Goal: Task Accomplishment & Management: Manage account settings

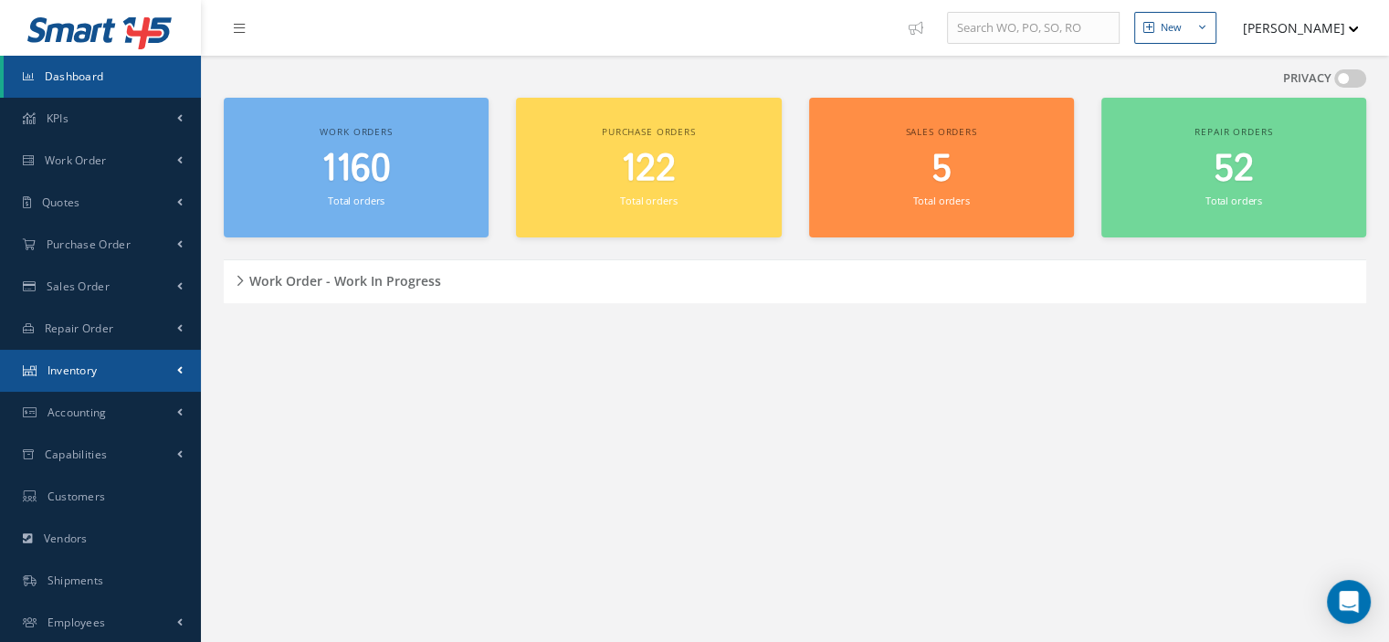
click at [121, 374] on link "Inventory" at bounding box center [100, 371] width 201 height 42
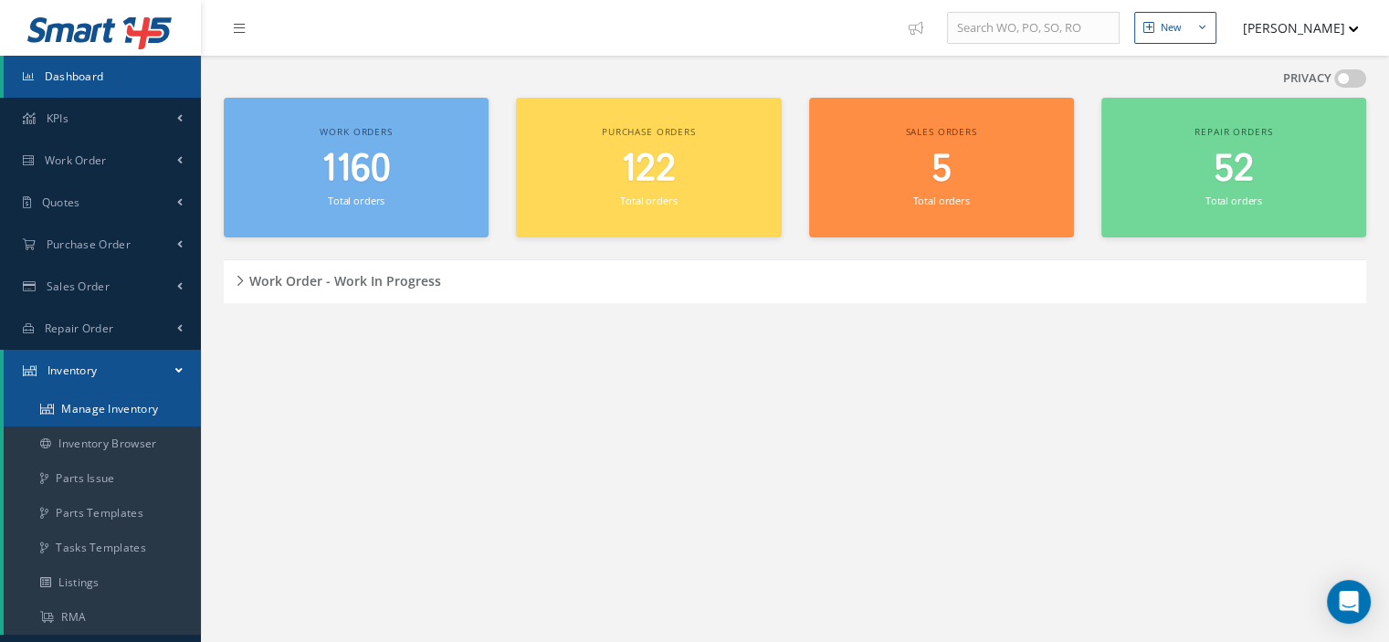
click at [95, 418] on link "Manage Inventory" at bounding box center [102, 409] width 197 height 35
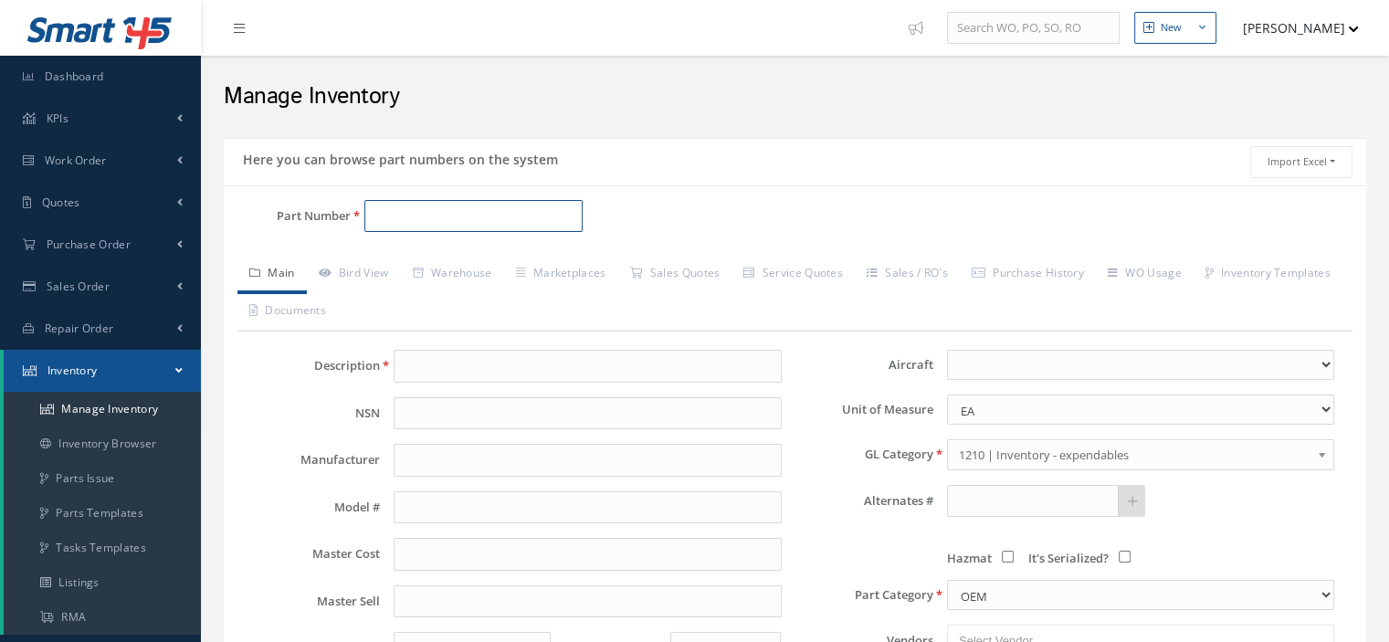
click at [382, 215] on input "Part Number" at bounding box center [473, 216] width 218 height 33
paste input "175946-203"
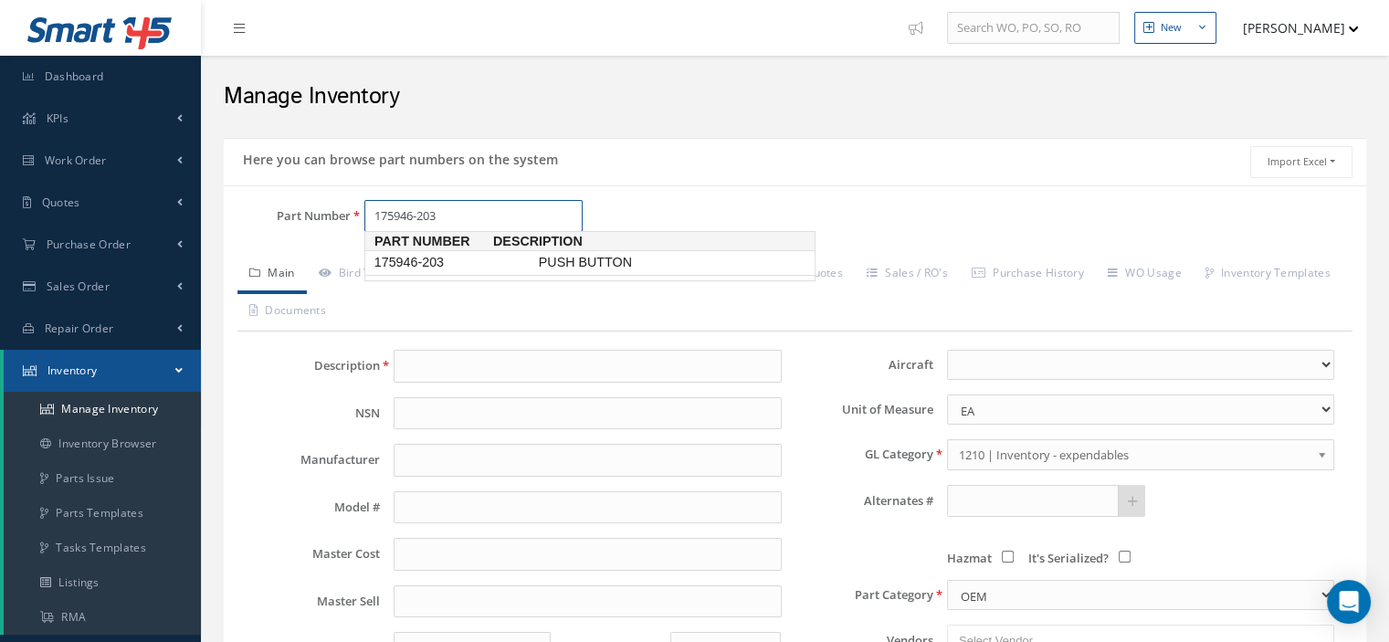
click at [454, 269] on span "175946-203" at bounding box center [453, 262] width 164 height 19
type input "175946-203"
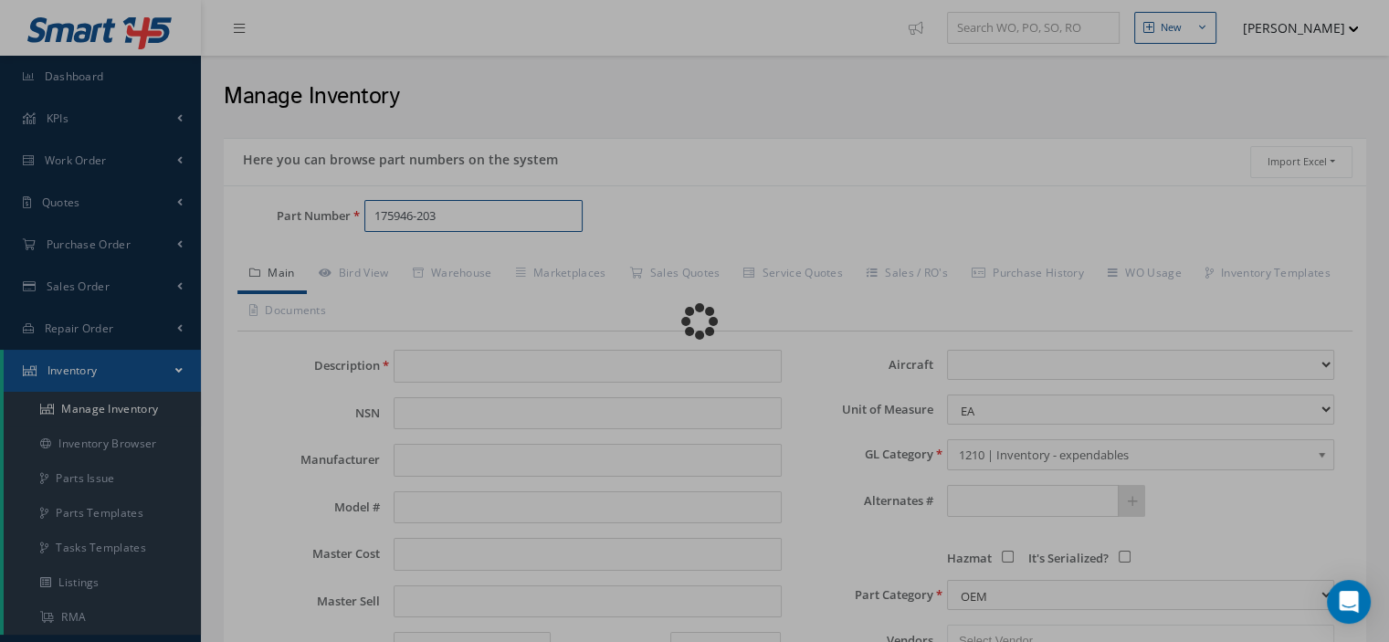
type input "PUSH BUTTON"
select select
type textarea "P/N 174101-02-01 -- [PERSON_NAME] [DATE] 02:31PM"
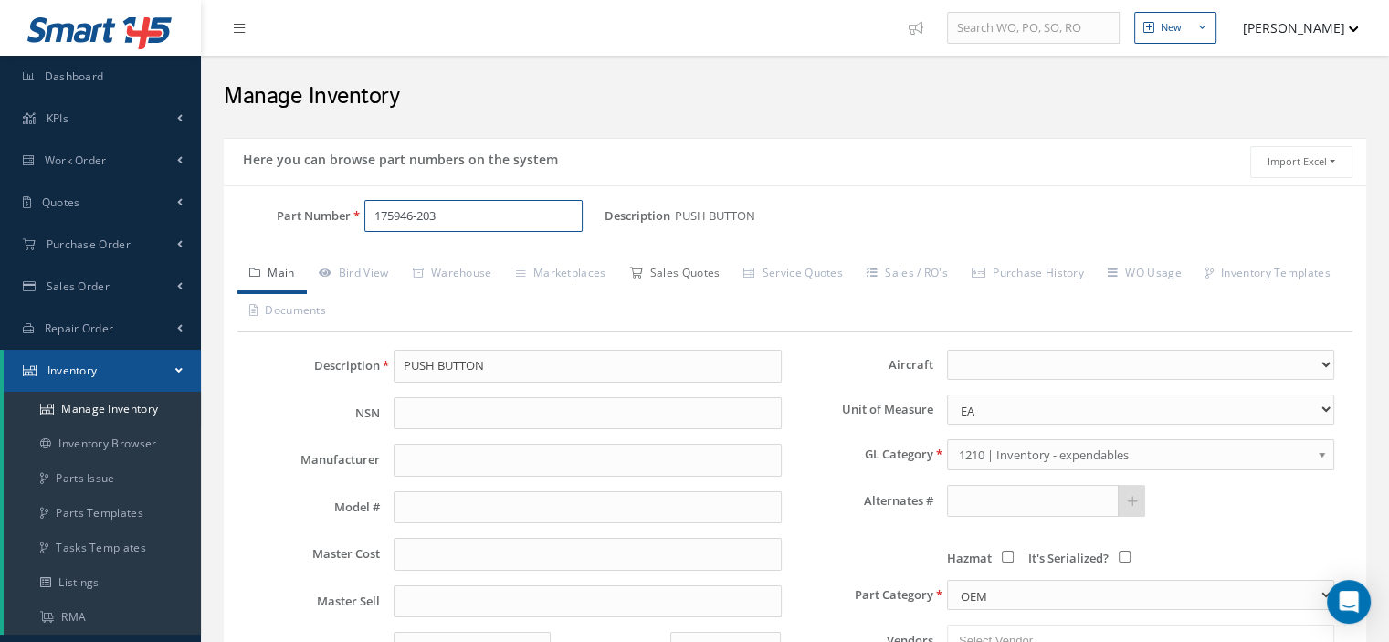
type input "175946-203"
click at [687, 276] on link "Sales Quotes" at bounding box center [674, 275] width 114 height 38
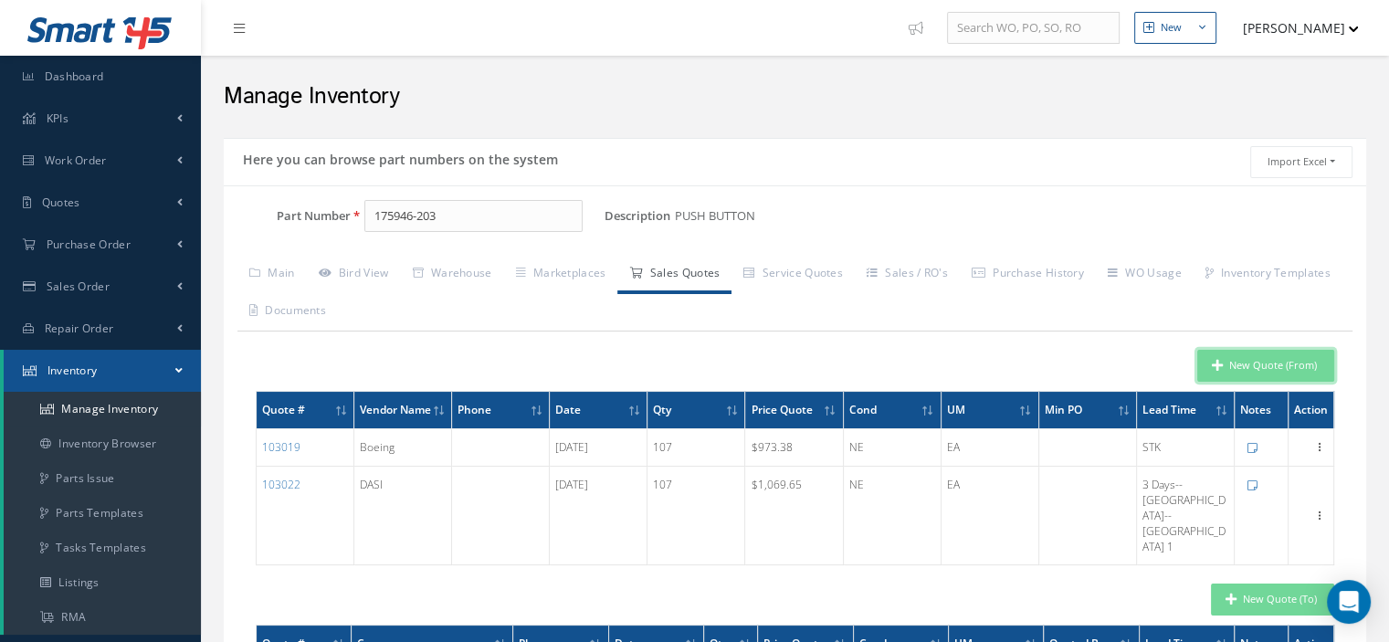
click at [1290, 375] on button "New Quote (From)" at bounding box center [1265, 366] width 137 height 32
type input "PUSH BUTTON"
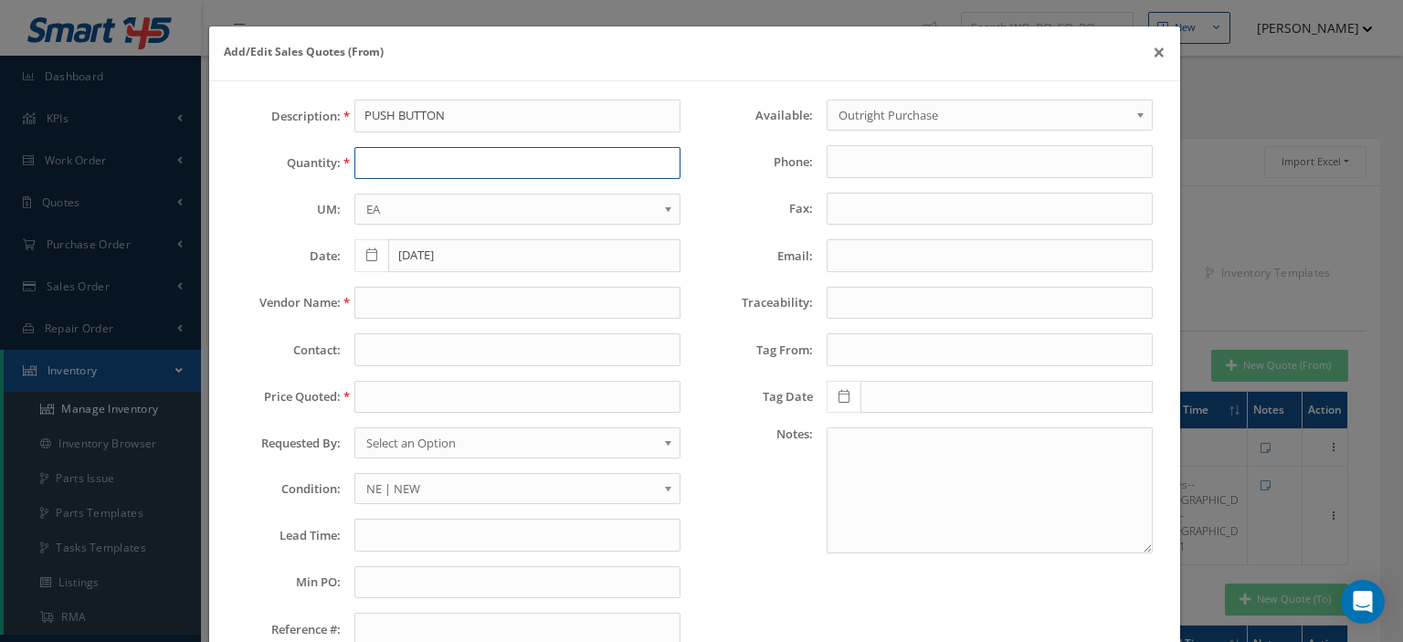
click at [405, 165] on input "text" at bounding box center [517, 163] width 326 height 33
type input "1"
click at [395, 311] on input "text" at bounding box center [517, 303] width 326 height 33
click at [376, 394] on input "text" at bounding box center [517, 397] width 326 height 33
paste input "700.00"
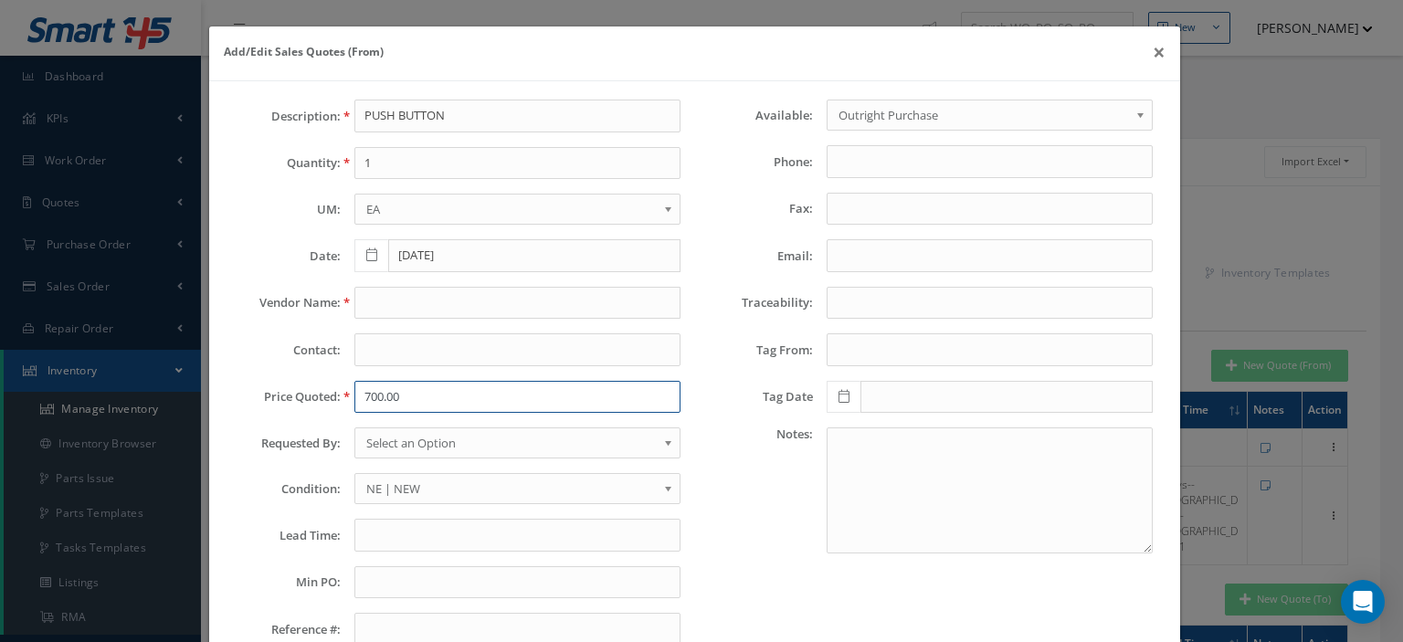
type input "700.00"
click at [391, 448] on span "Select an Option" at bounding box center [511, 443] width 290 height 22
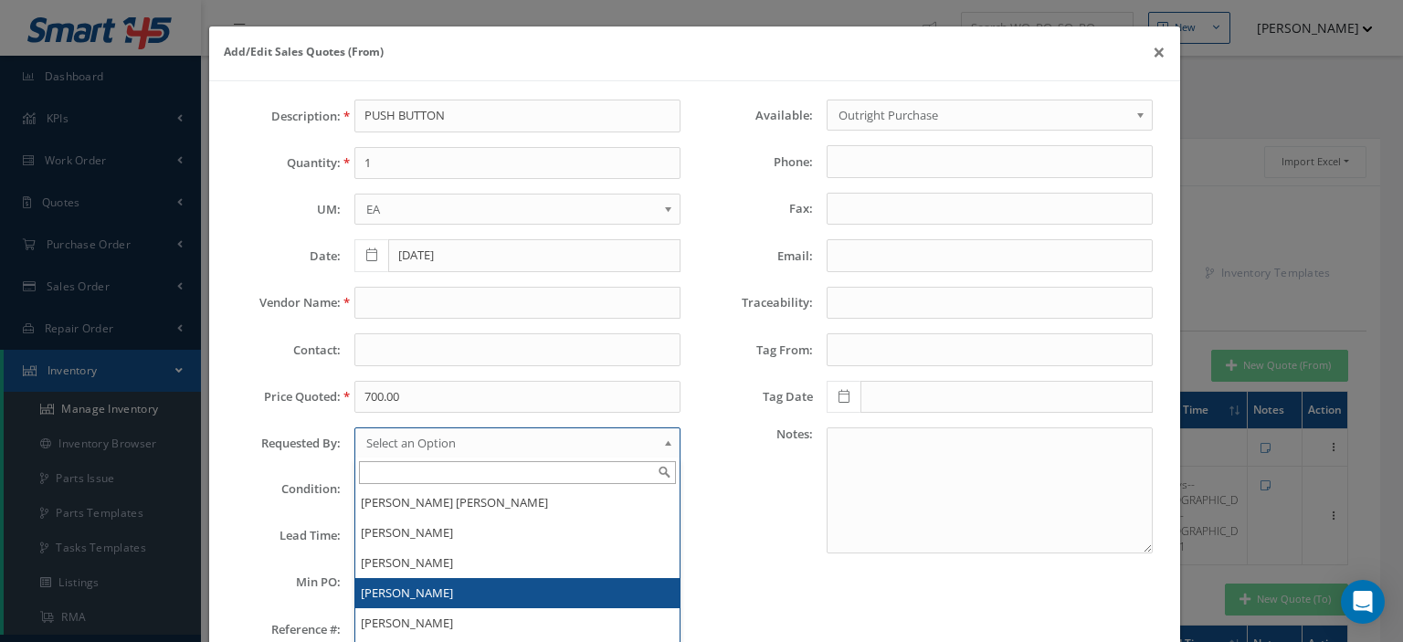
click at [399, 597] on li "[PERSON_NAME]" at bounding box center [517, 593] width 324 height 30
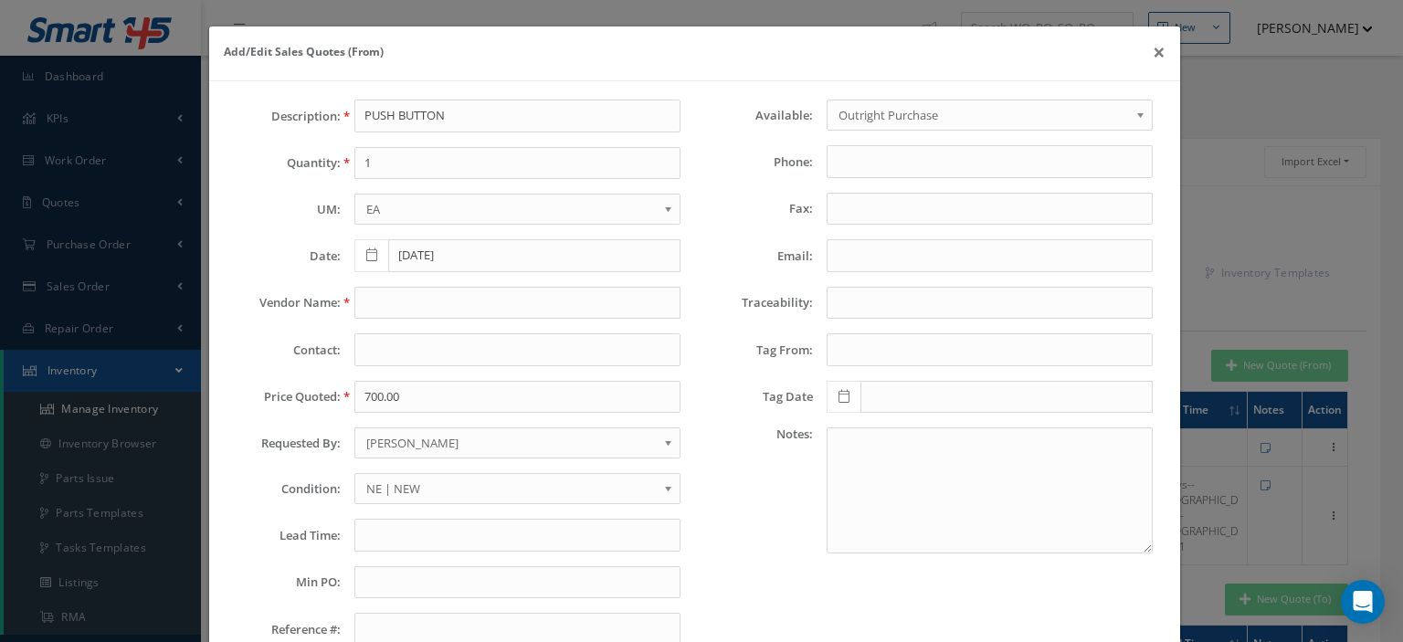
click at [417, 483] on span "NE | NEW" at bounding box center [511, 489] width 290 height 22
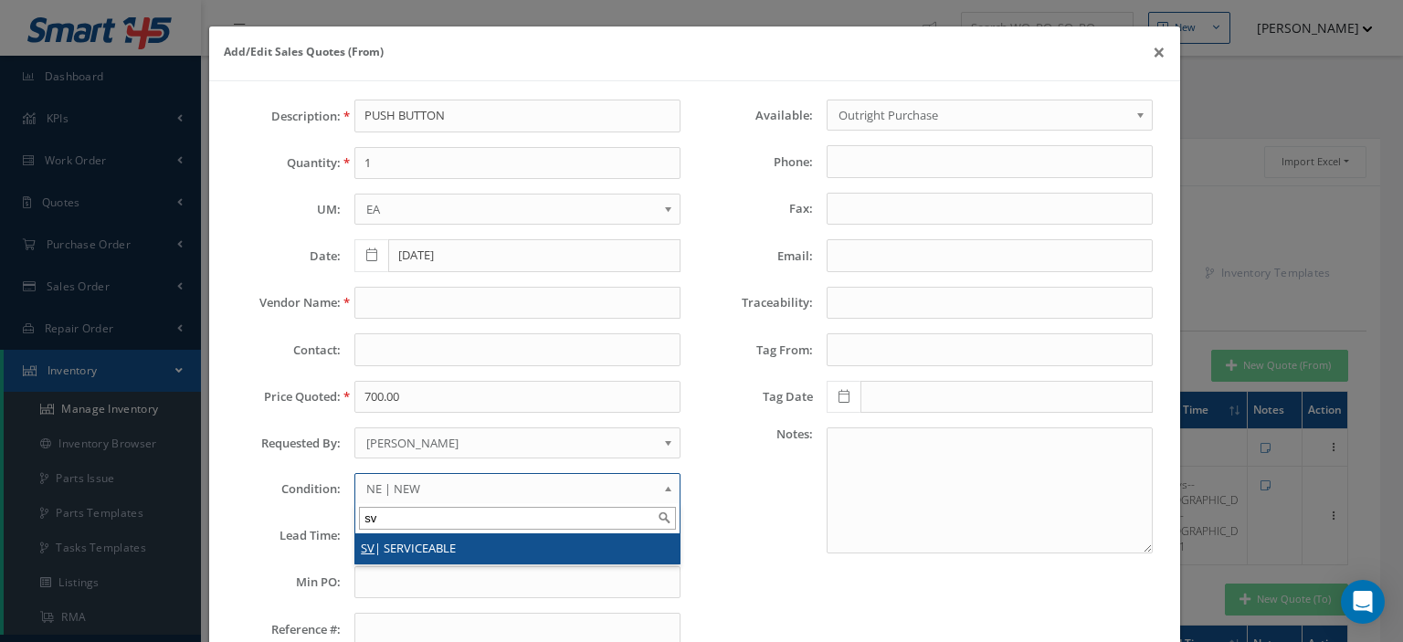
type input "sv"
click at [405, 554] on li "SV | SERVICEABLE" at bounding box center [517, 548] width 324 height 30
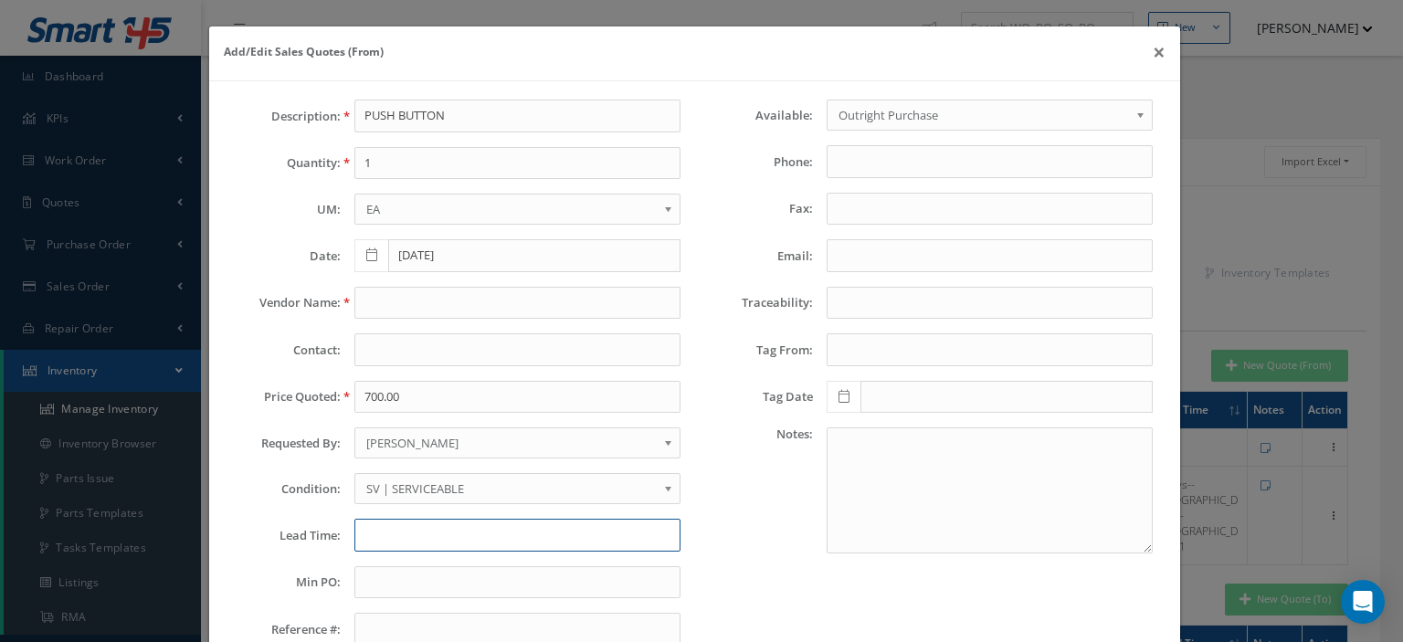
click at [384, 529] on input "text" at bounding box center [517, 535] width 326 height 33
type input "STK"
click at [382, 304] on input "text" at bounding box center [517, 303] width 326 height 33
paste input "[EMAIL_ADDRESS][DOMAIN_NAME]"
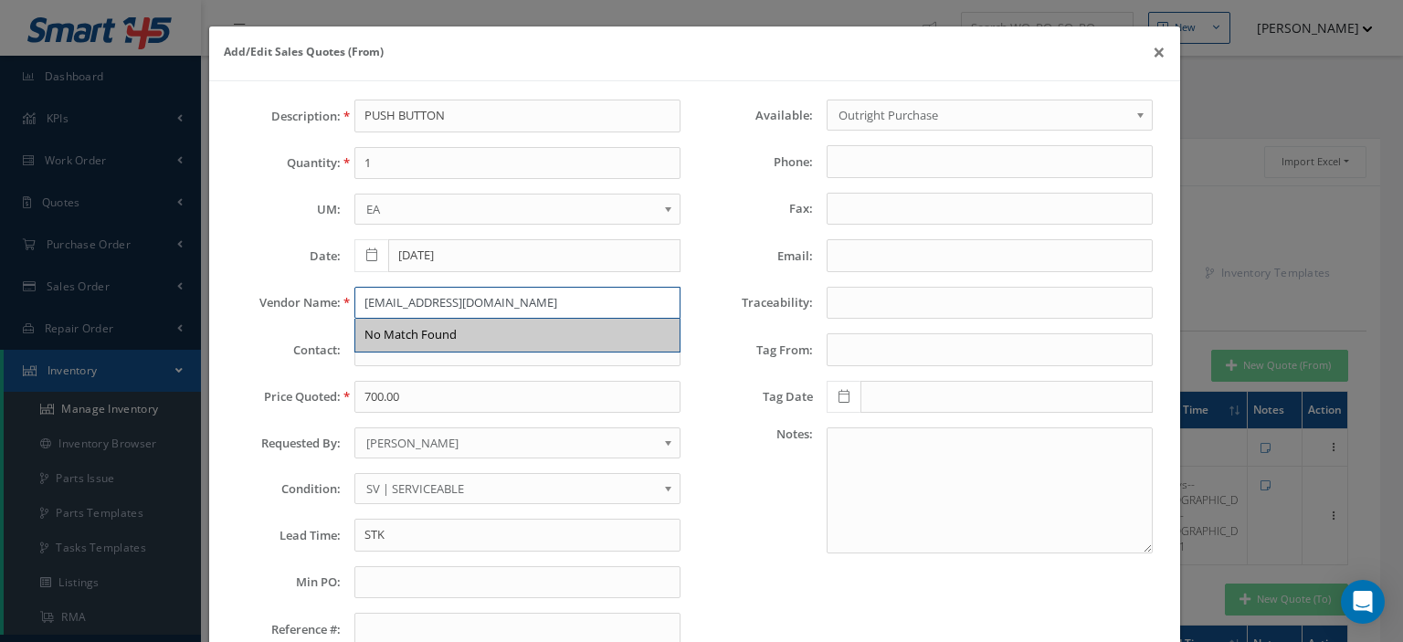
type input "[EMAIL_ADDRESS][DOMAIN_NAME]"
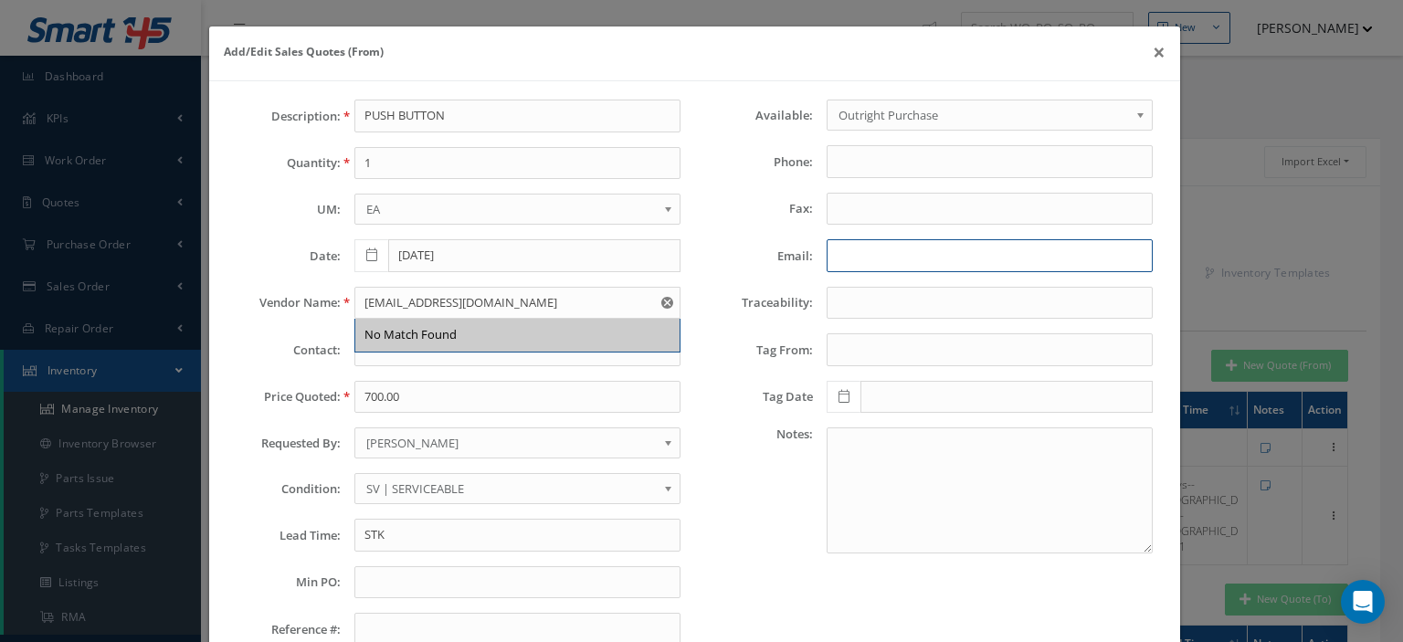
click at [880, 251] on input "Email:" at bounding box center [989, 255] width 326 height 33
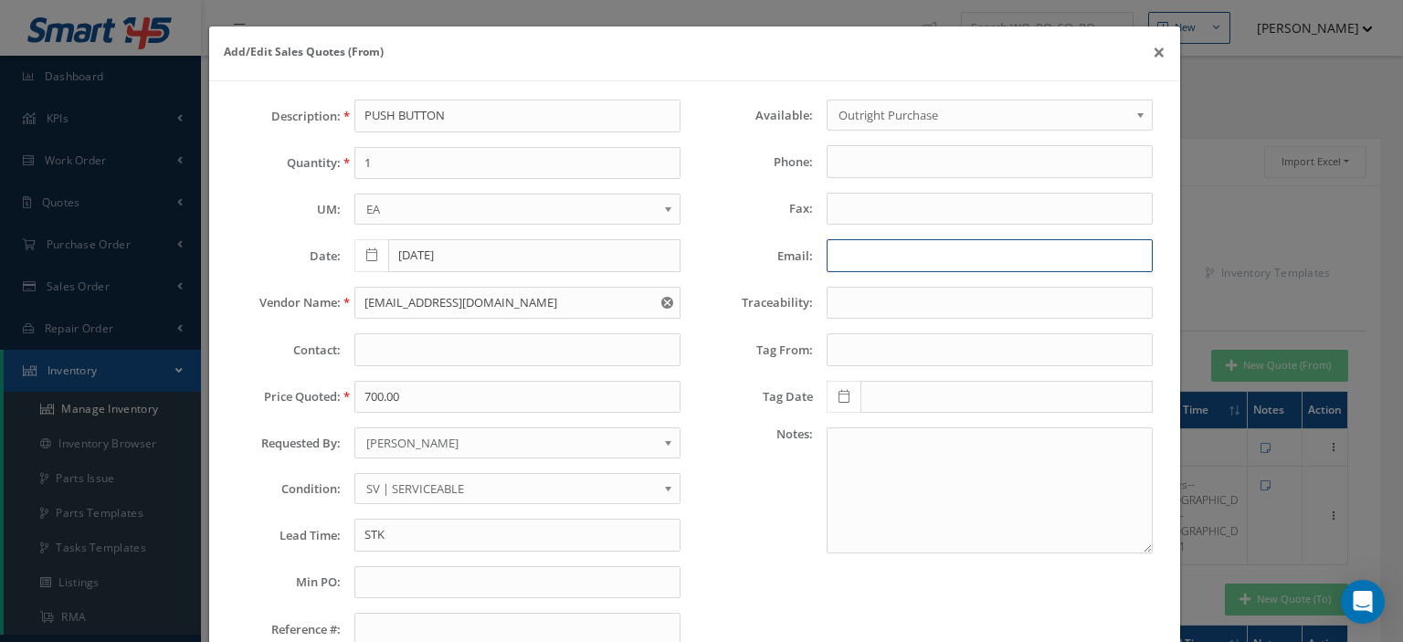
paste input "[EMAIL_ADDRESS][DOMAIN_NAME]"
type input "[EMAIL_ADDRESS][DOMAIN_NAME]"
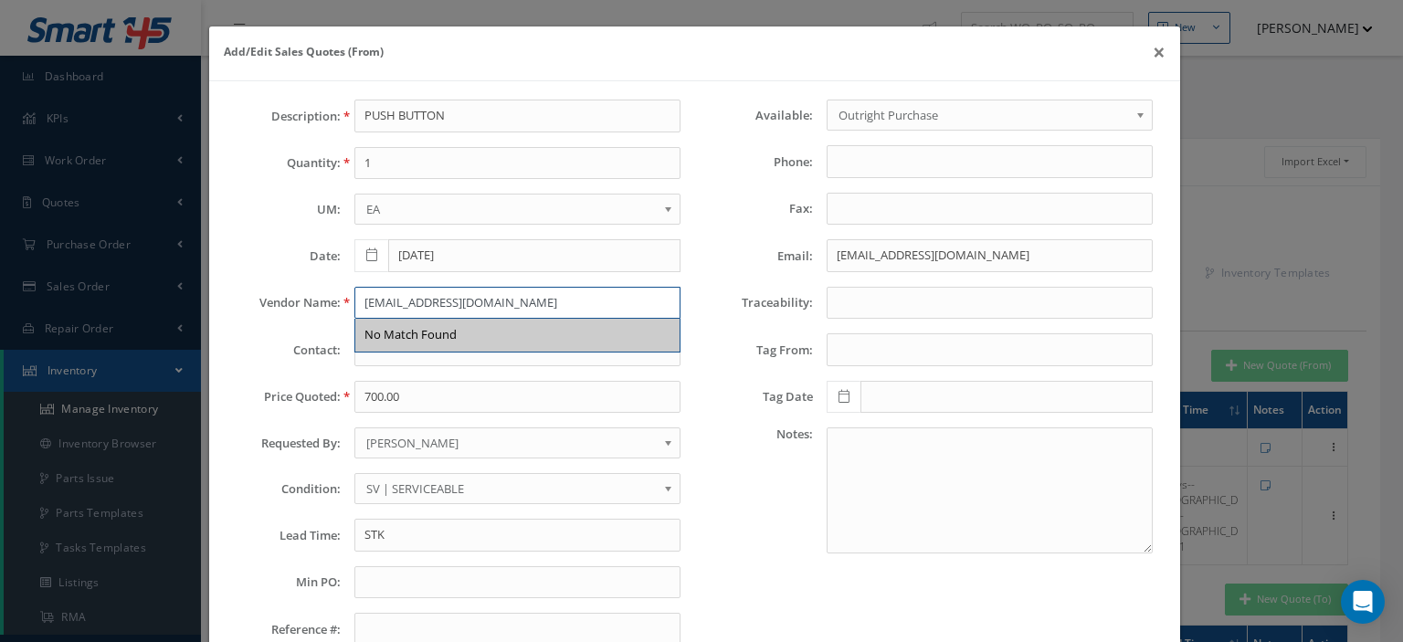
drag, startPoint x: 532, startPoint y: 299, endPoint x: 299, endPoint y: 305, distance: 233.8
click at [301, 304] on div "Vendor Name: [EMAIL_ADDRESS][DOMAIN_NAME] No Match Found" at bounding box center [458, 303] width 471 height 33
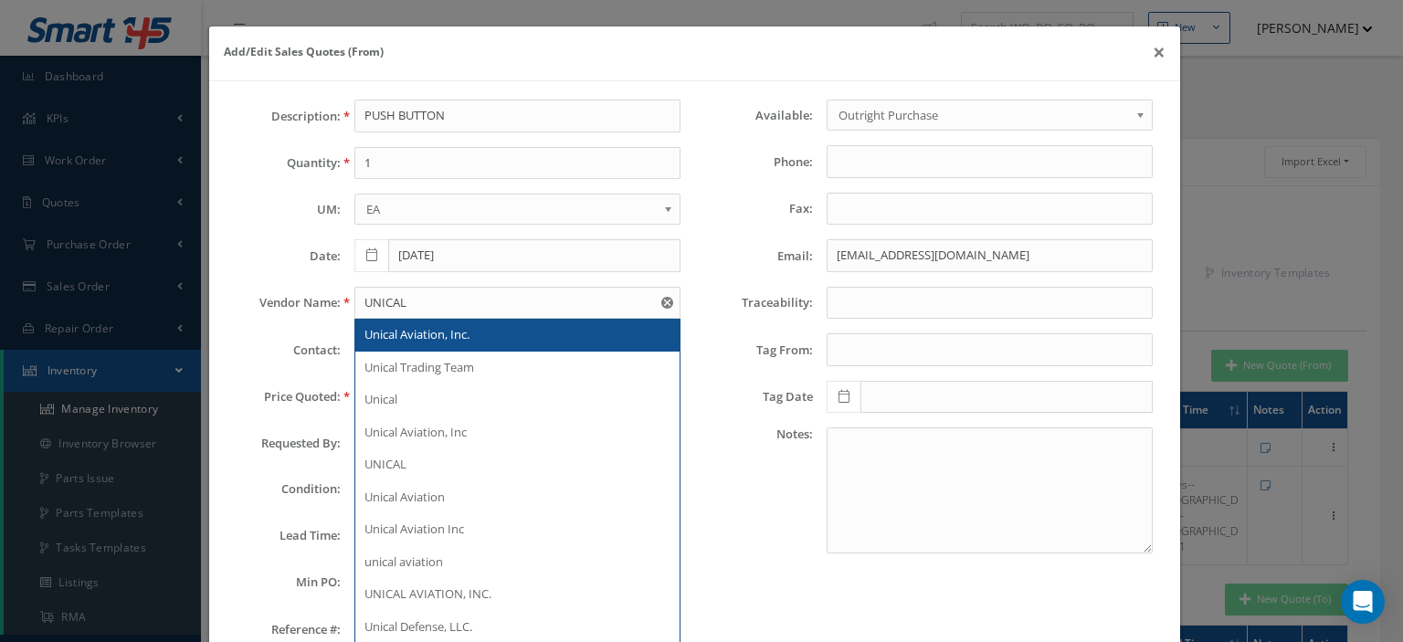
click at [417, 326] on span "Unical Aviation, Inc." at bounding box center [416, 334] width 105 height 16
type input "Unical Aviation, Inc."
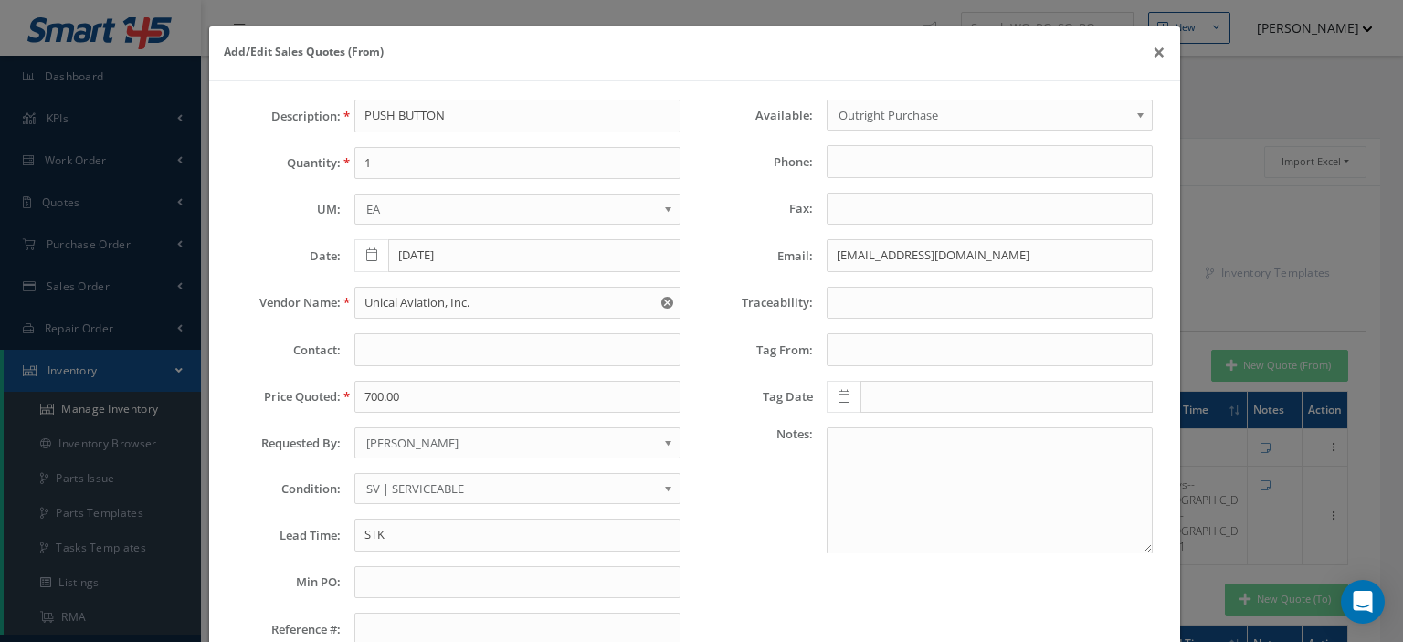
scroll to position [128, 0]
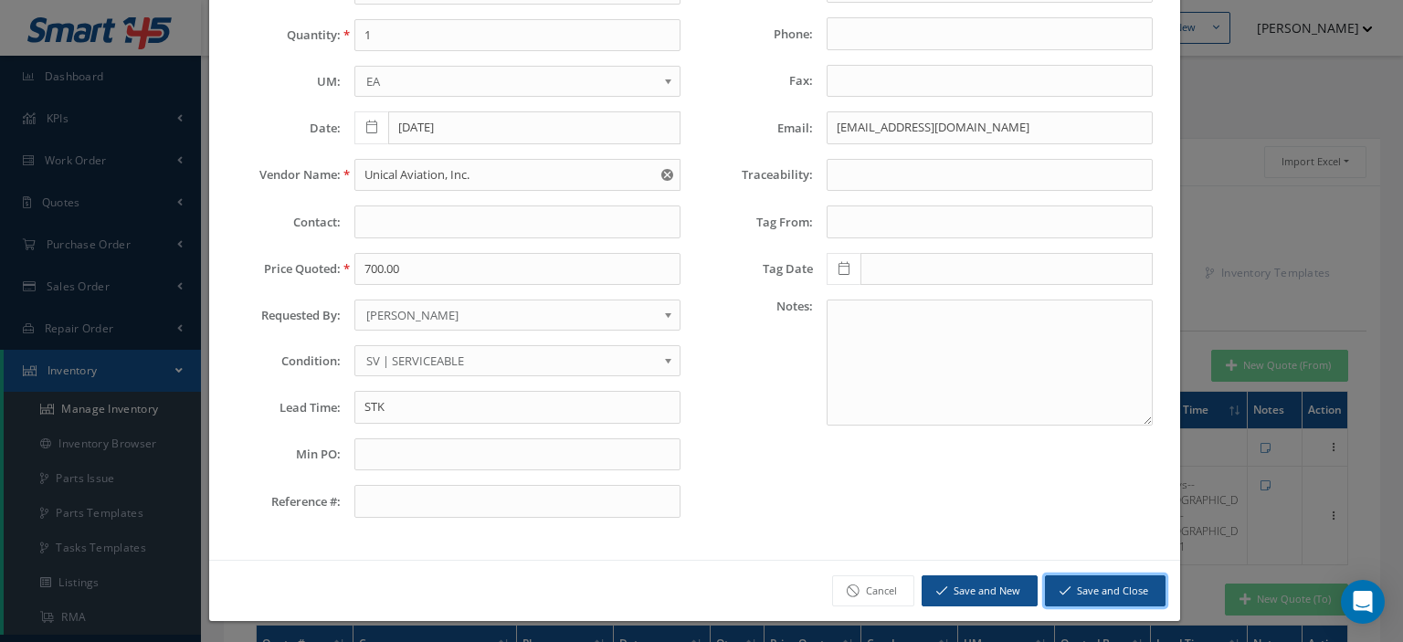
click at [1103, 594] on button "Save and Close" at bounding box center [1105, 591] width 121 height 32
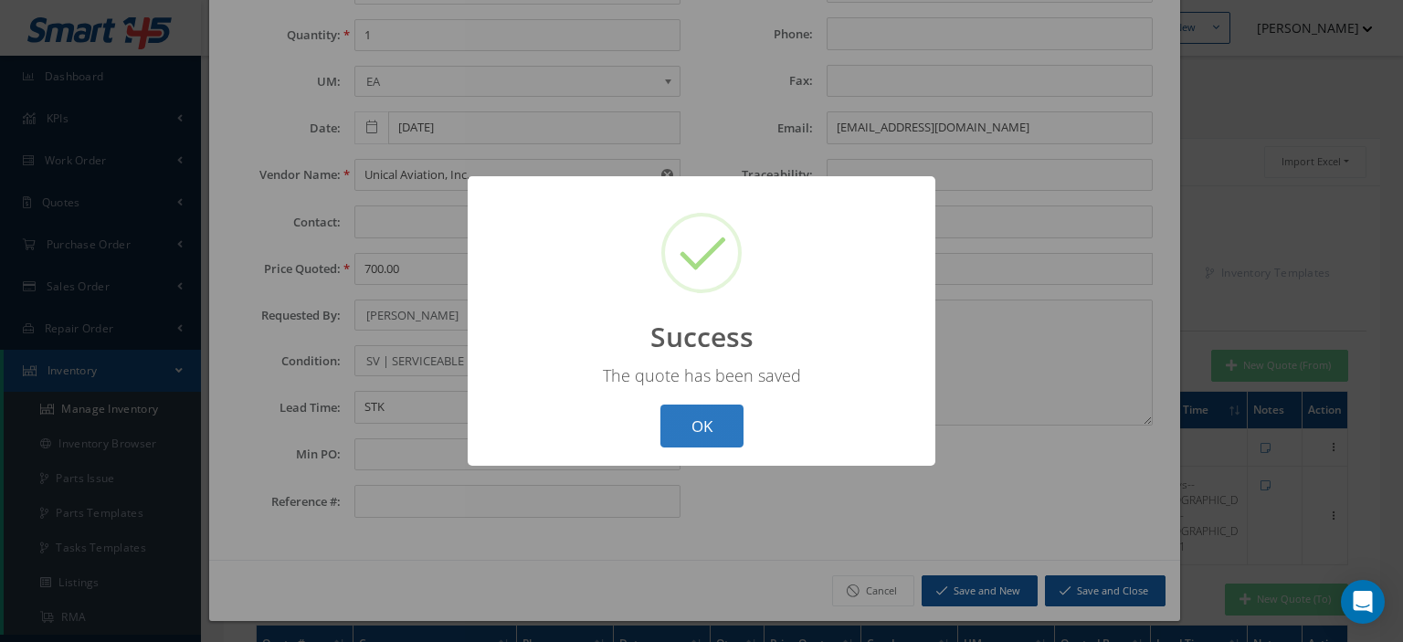
click at [734, 430] on button "OK" at bounding box center [701, 426] width 83 height 43
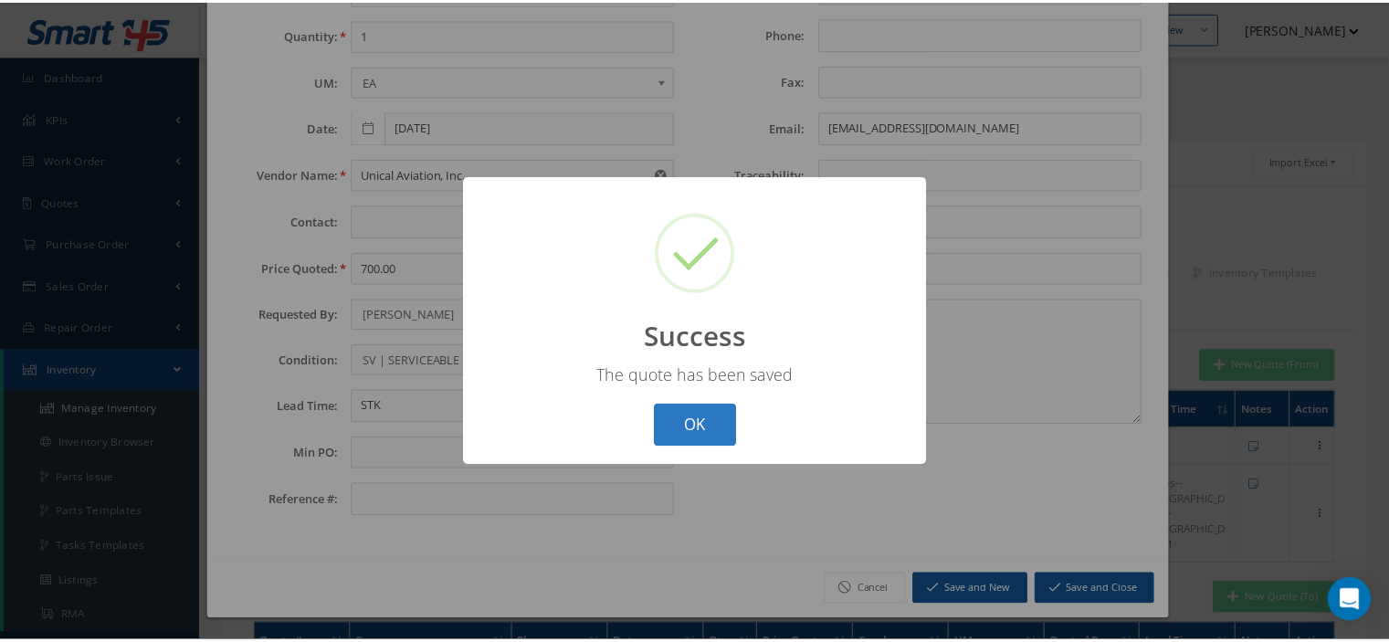
scroll to position [0, 0]
